Goal: Transaction & Acquisition: Purchase product/service

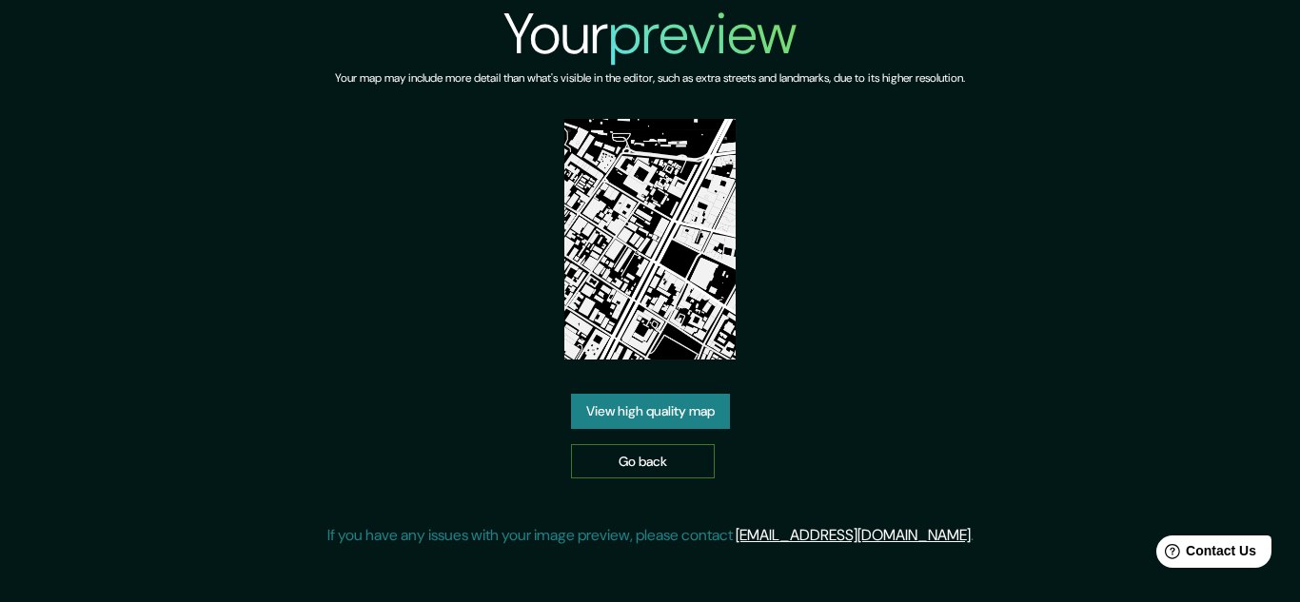
click at [639, 460] on link "Go back" at bounding box center [643, 461] width 144 height 35
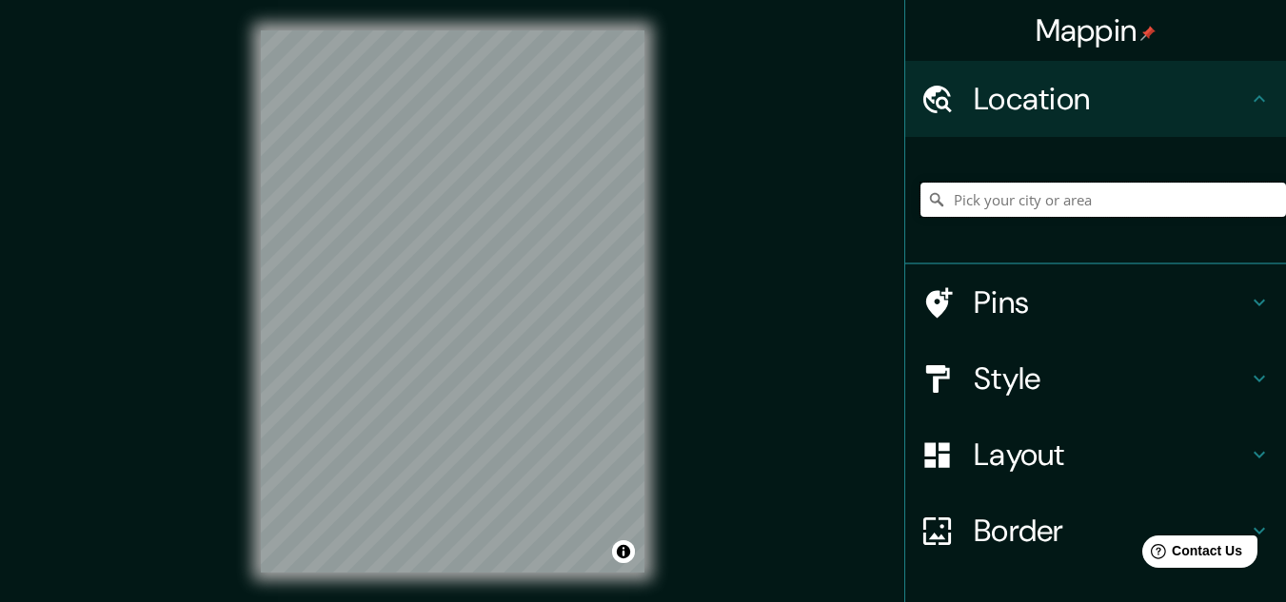
click at [1153, 202] on input "Pick your city or area" at bounding box center [1102, 200] width 365 height 34
click at [920, 215] on input "Pick your city or area" at bounding box center [1102, 200] width 365 height 34
drag, startPoint x: 1110, startPoint y: 209, endPoint x: 900, endPoint y: 211, distance: 209.4
click at [905, 211] on div at bounding box center [1095, 201] width 381 height 128
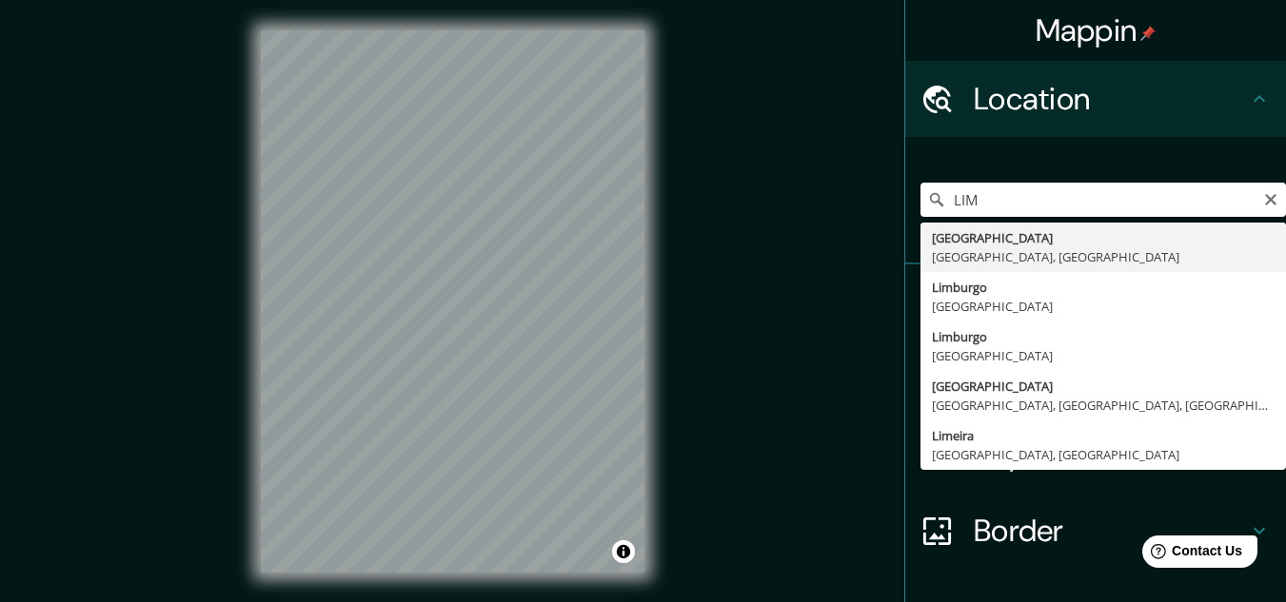
type input "Lima, Provincia de Lima, Perú"
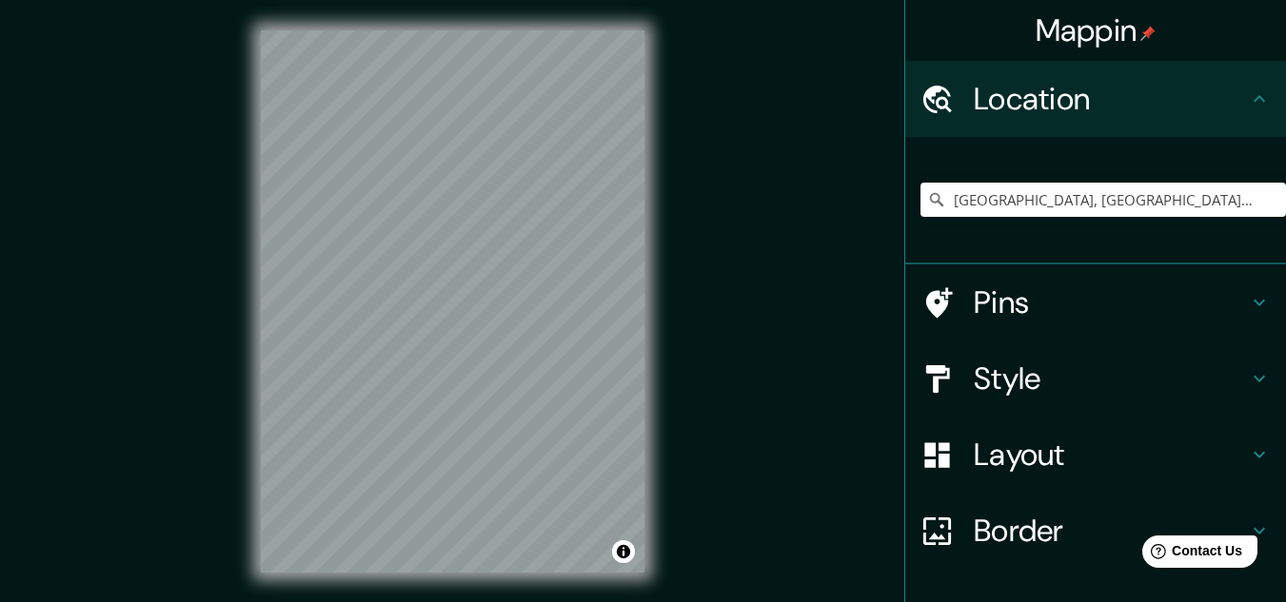
click at [1057, 383] on h4 "Style" at bounding box center [1111, 379] width 274 height 38
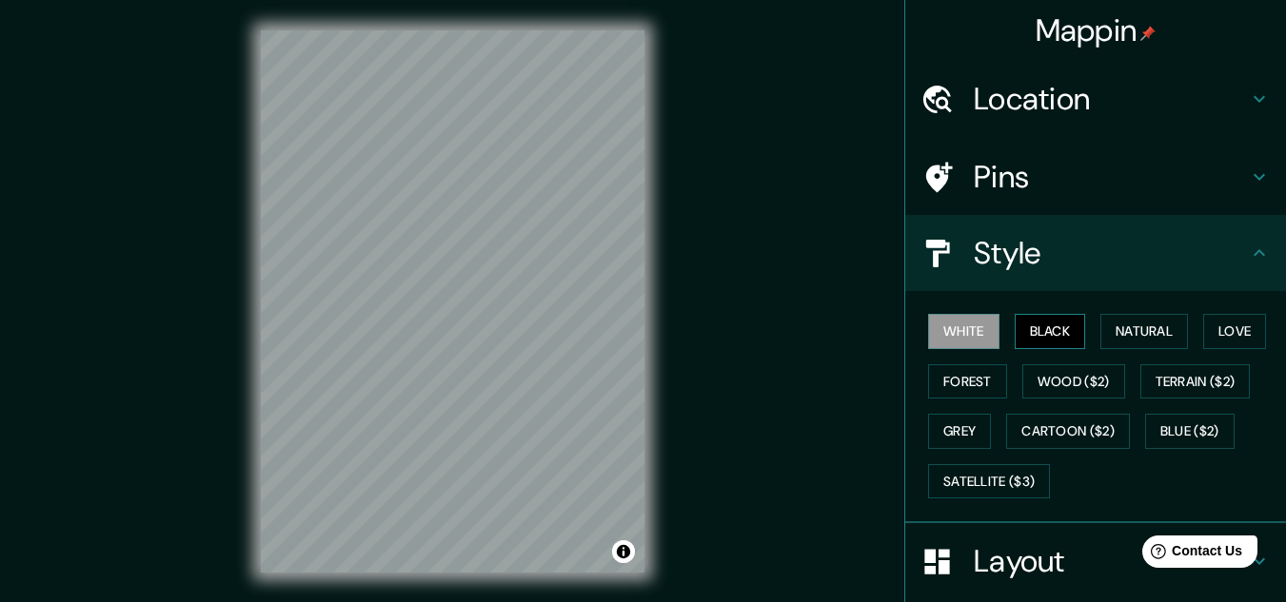
click at [1034, 330] on button "Black" at bounding box center [1049, 331] width 71 height 35
click at [935, 340] on button "White" at bounding box center [963, 331] width 71 height 35
click at [1033, 329] on button "Black" at bounding box center [1049, 331] width 71 height 35
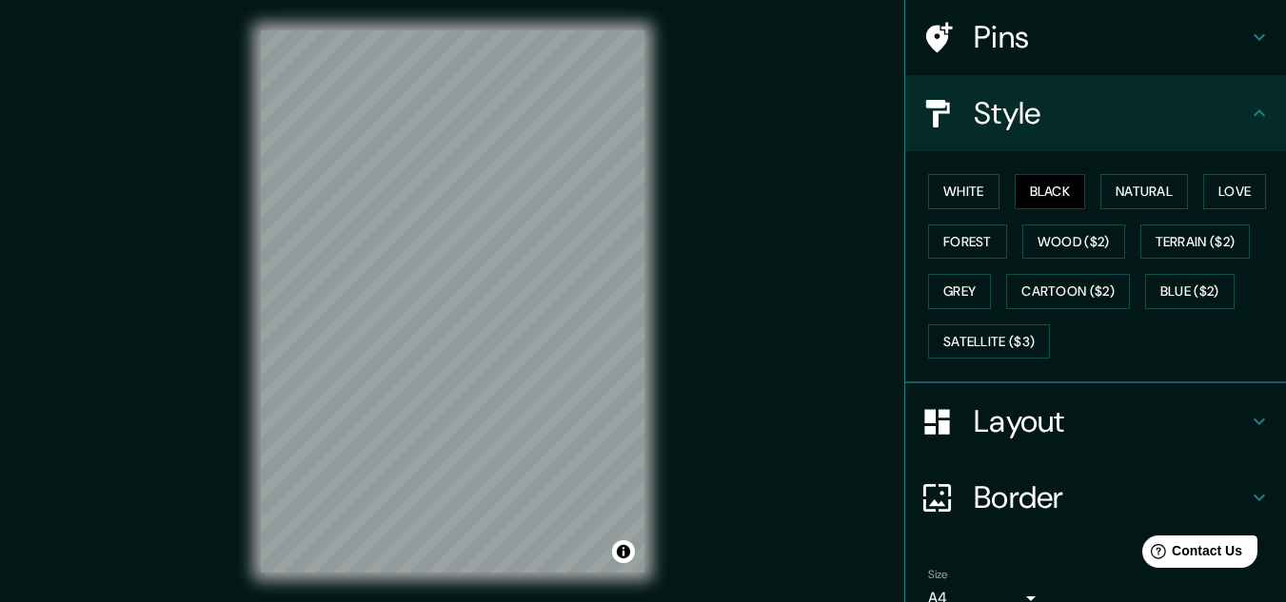
click at [1084, 431] on h4 "Layout" at bounding box center [1111, 422] width 274 height 38
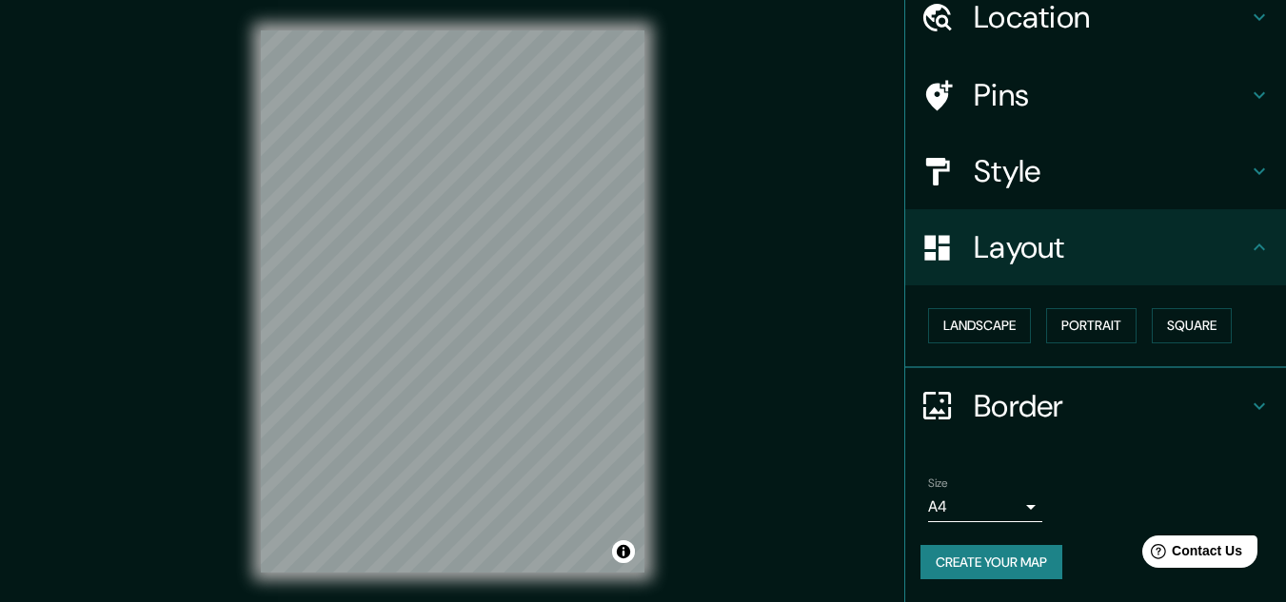
scroll to position [82, 0]
click at [966, 336] on button "Landscape" at bounding box center [979, 325] width 103 height 35
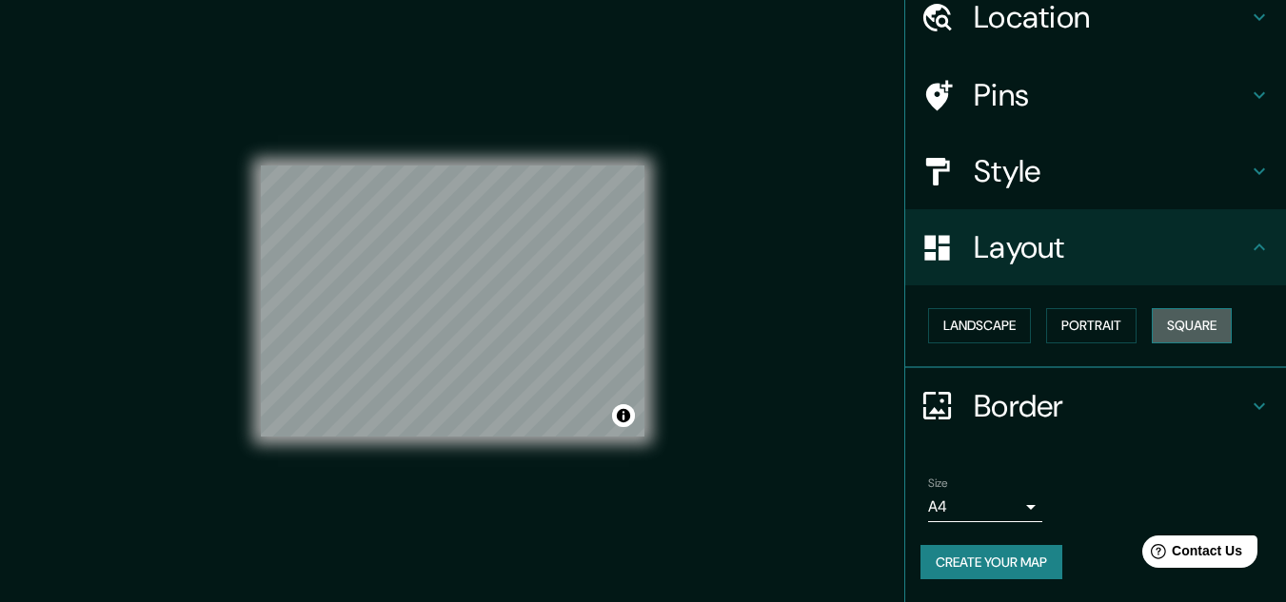
click at [1186, 333] on button "Square" at bounding box center [1191, 325] width 80 height 35
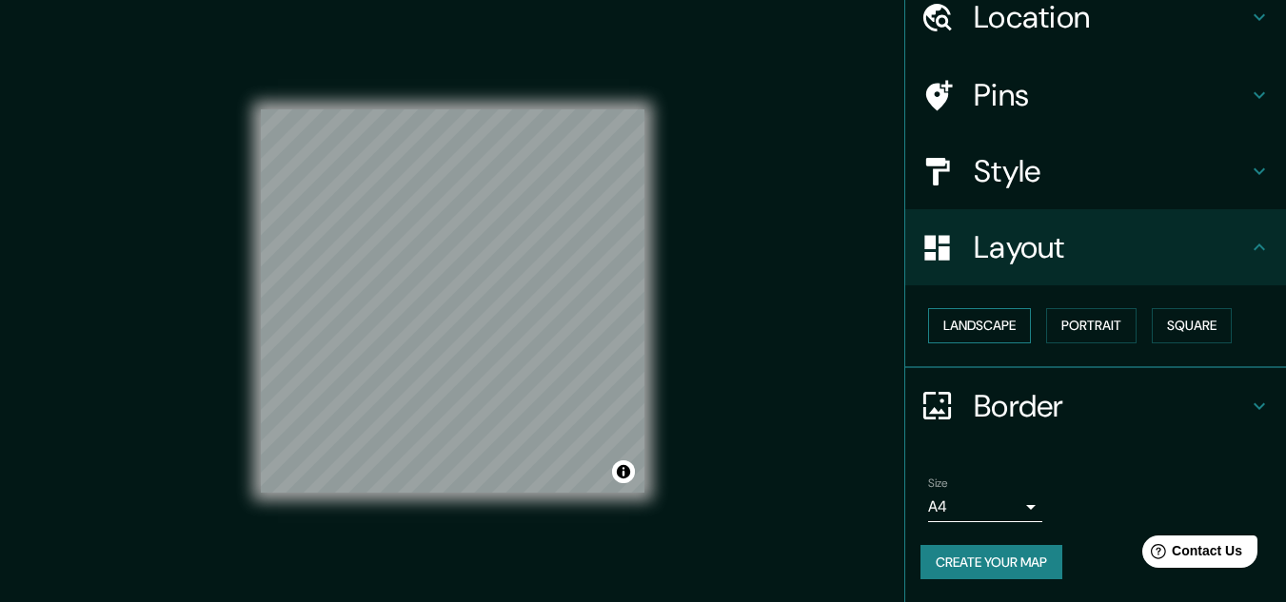
click at [975, 331] on button "Landscape" at bounding box center [979, 325] width 103 height 35
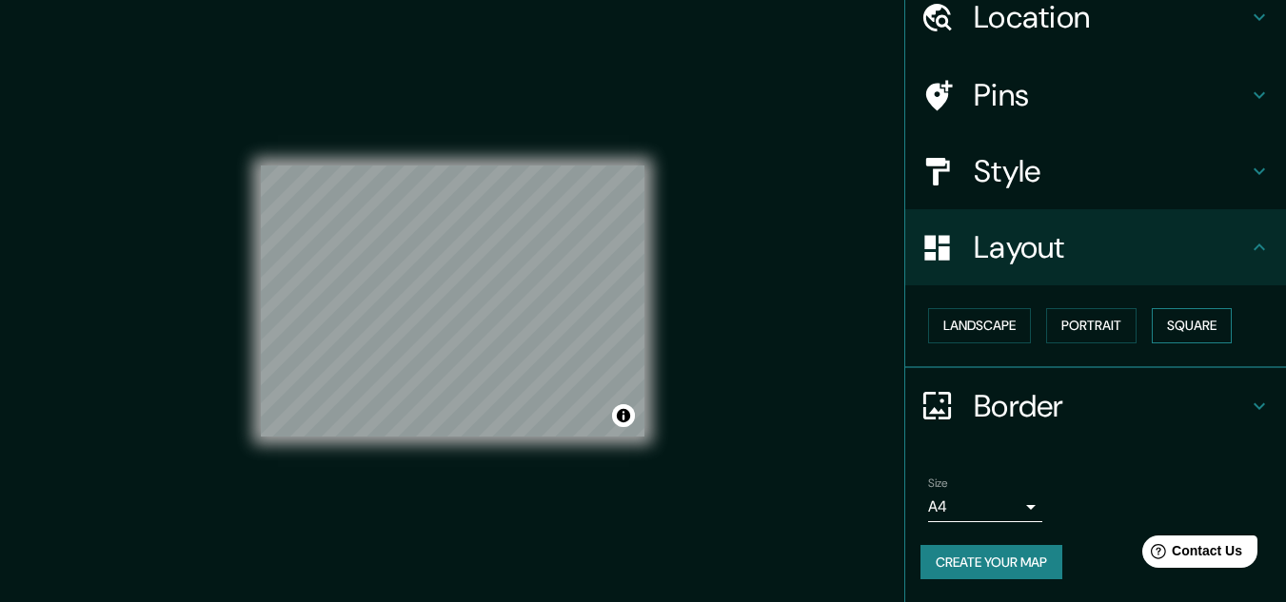
click at [1194, 328] on button "Square" at bounding box center [1191, 325] width 80 height 35
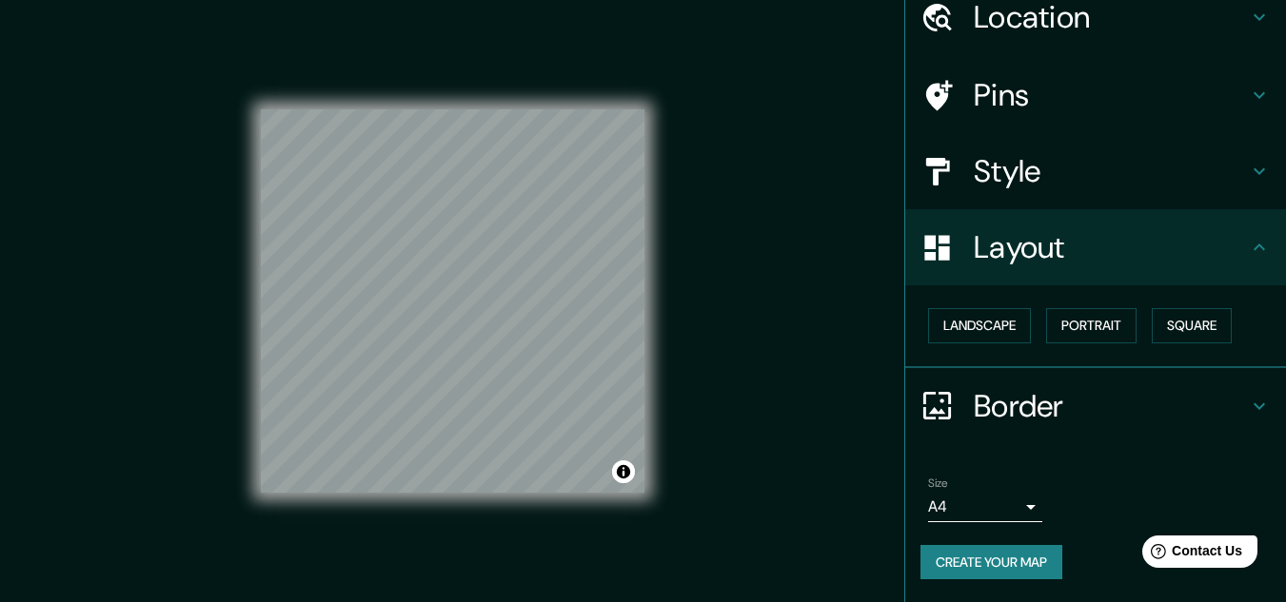
click at [646, 414] on div "© Mapbox © OpenStreetMap Improve this map" at bounding box center [452, 301] width 444 height 603
click at [977, 558] on button "Create your map" at bounding box center [991, 562] width 142 height 35
